Goal: Information Seeking & Learning: Learn about a topic

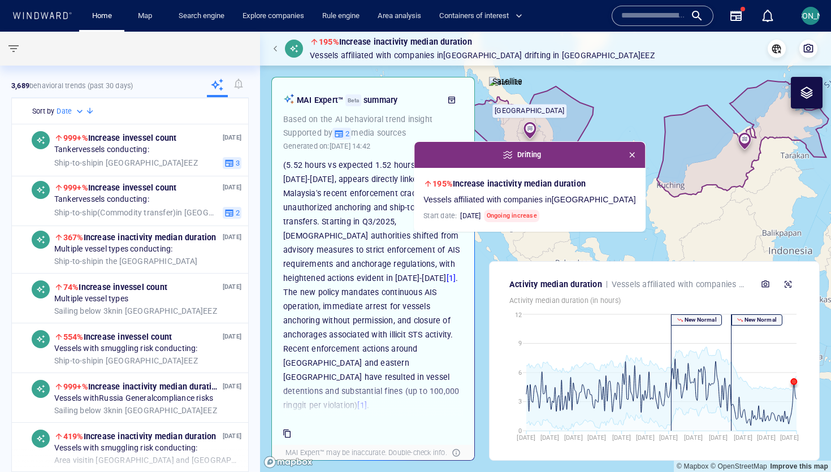
scroll to position [84, 0]
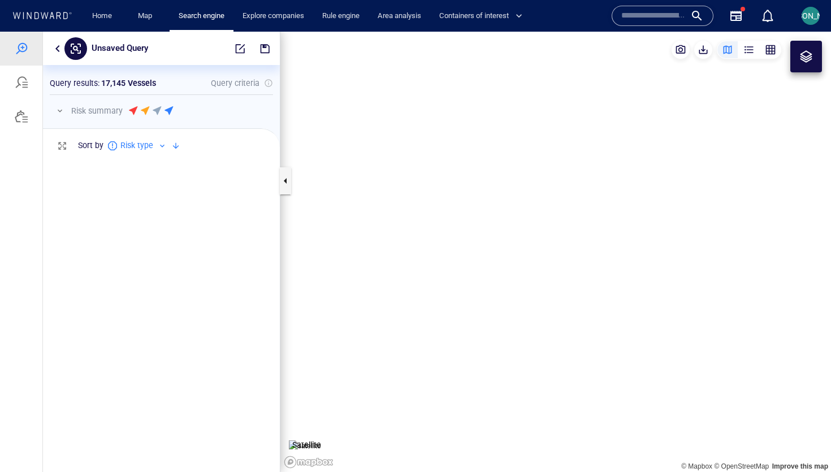
scroll to position [316, 237]
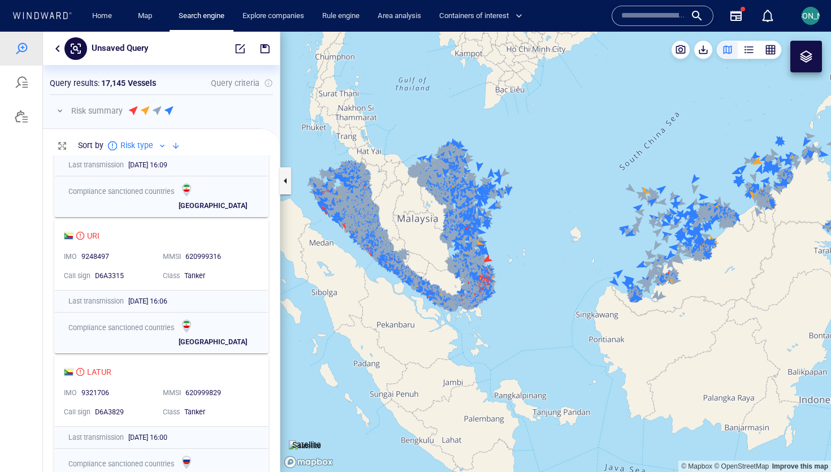
drag, startPoint x: 386, startPoint y: 184, endPoint x: 388, endPoint y: 198, distance: 14.9
click at [388, 198] on canvas "Map" at bounding box center [555, 252] width 550 height 440
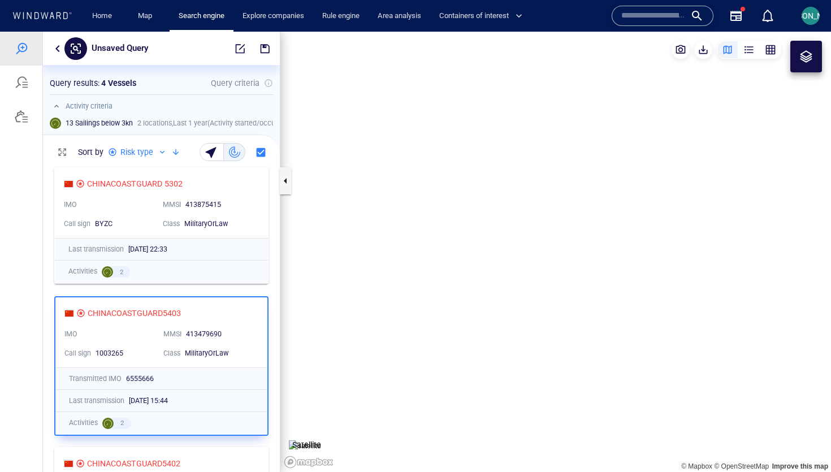
scroll to position [310, 237]
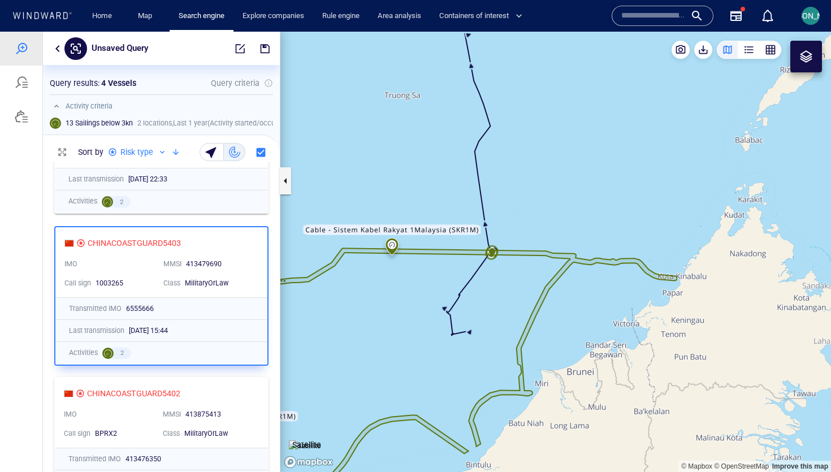
drag, startPoint x: 525, startPoint y: 286, endPoint x: 437, endPoint y: 268, distance: 89.5
click at [437, 267] on canvas "Map" at bounding box center [555, 252] width 550 height 440
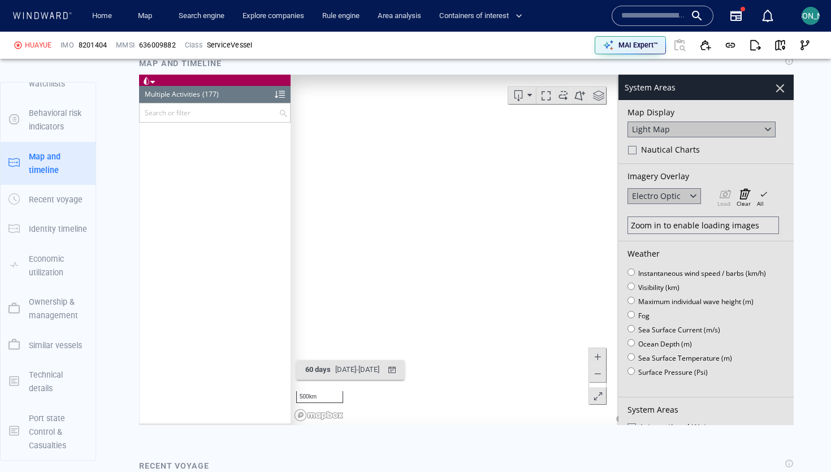
scroll to position [301, 0]
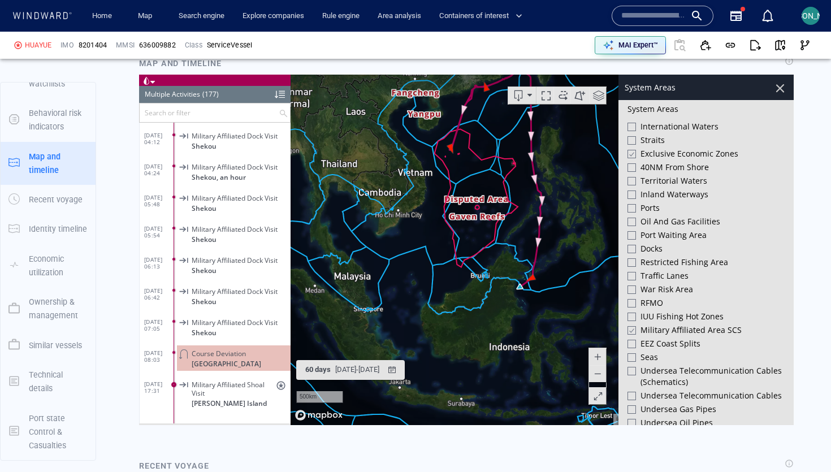
click at [630, 151] on div at bounding box center [631, 154] width 8 height 10
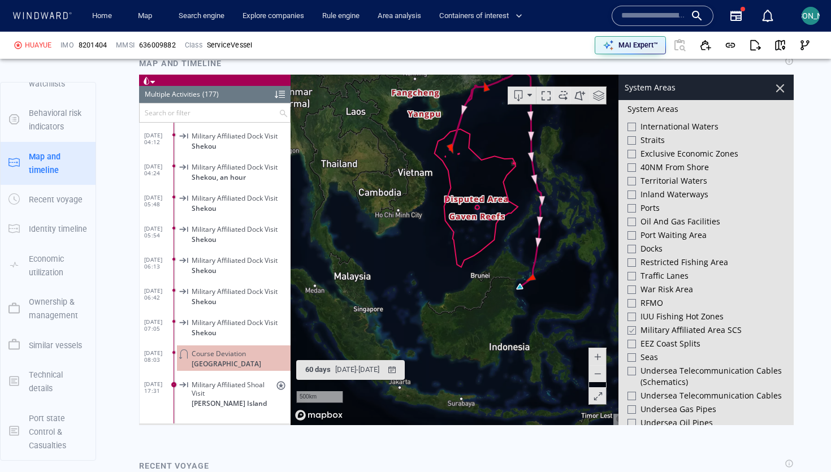
click at [630, 324] on div "Military Affiliated Area SCS" at bounding box center [705, 331] width 157 height 14
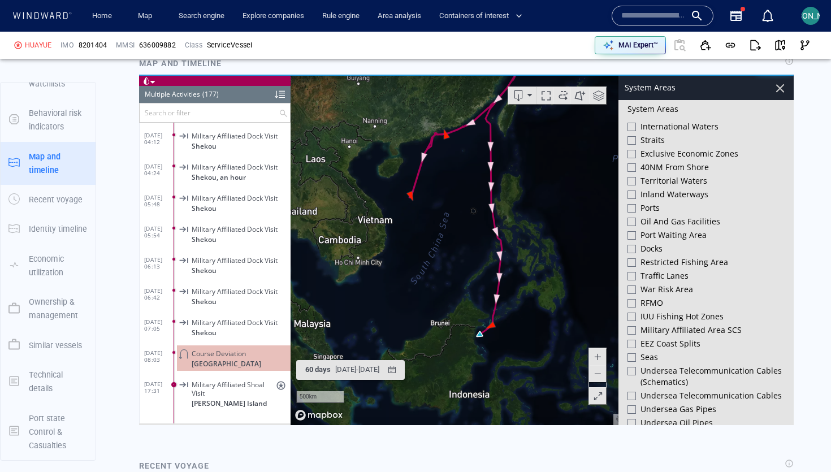
drag, startPoint x: 508, startPoint y: 222, endPoint x: 468, endPoint y: 270, distance: 62.6
click at [468, 270] on canvas "Map" at bounding box center [541, 250] width 503 height 350
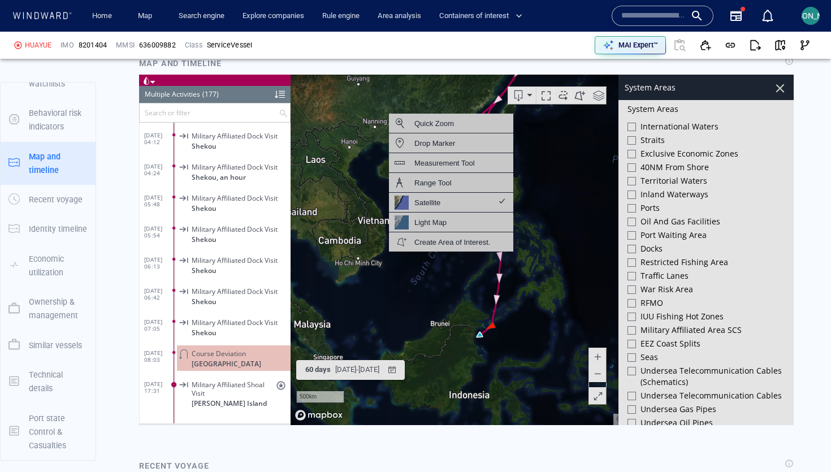
click at [566, 194] on canvas "Map" at bounding box center [541, 250] width 503 height 350
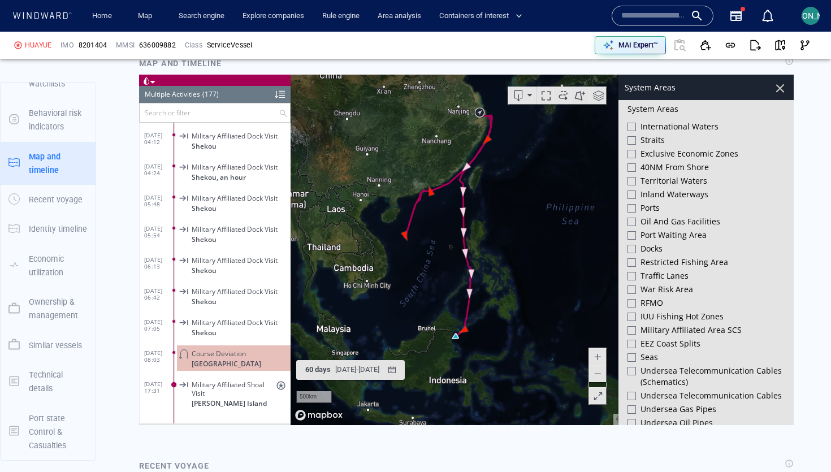
drag, startPoint x: 566, startPoint y: 194, endPoint x: 540, endPoint y: 256, distance: 67.4
click at [540, 256] on canvas "Map" at bounding box center [541, 250] width 503 height 350
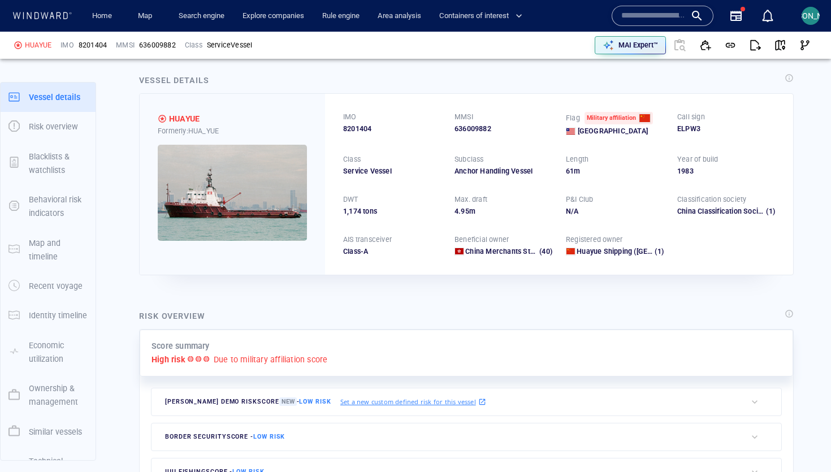
scroll to position [7, 0]
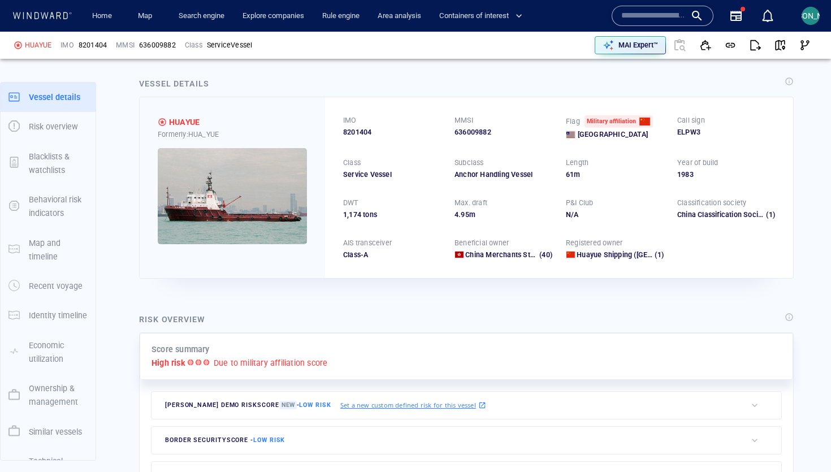
click at [268, 186] on img at bounding box center [232, 196] width 149 height 96
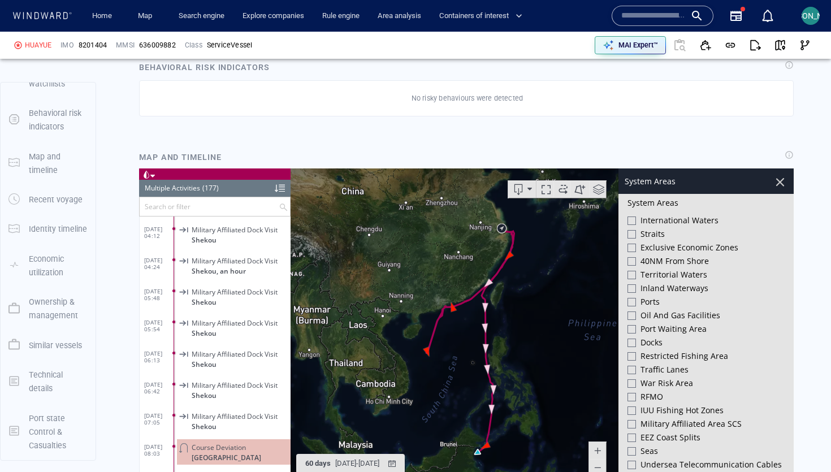
scroll to position [0, 0]
